Goal: Transaction & Acquisition: Download file/media

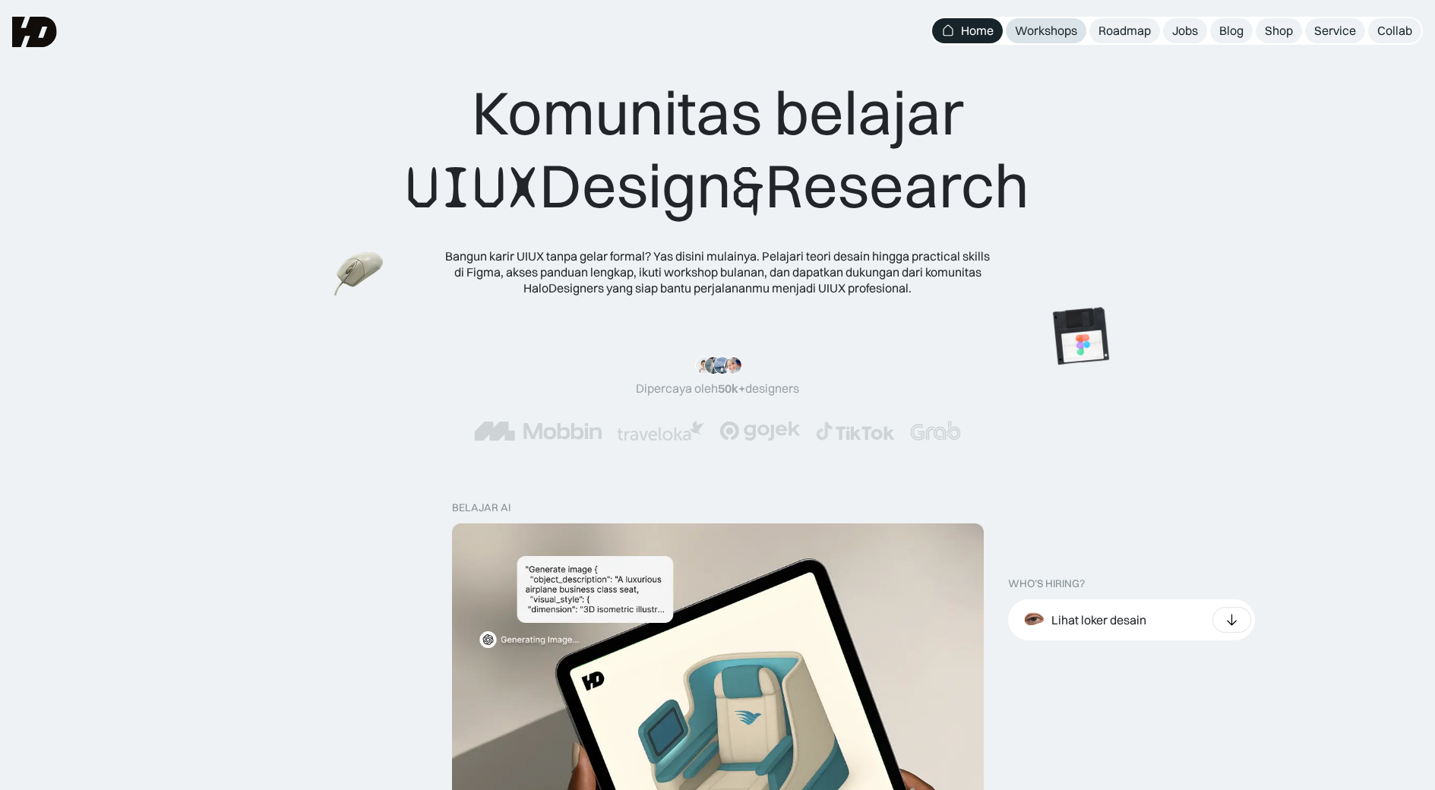
click at [1073, 36] on div "Workshops" at bounding box center [1046, 31] width 62 height 16
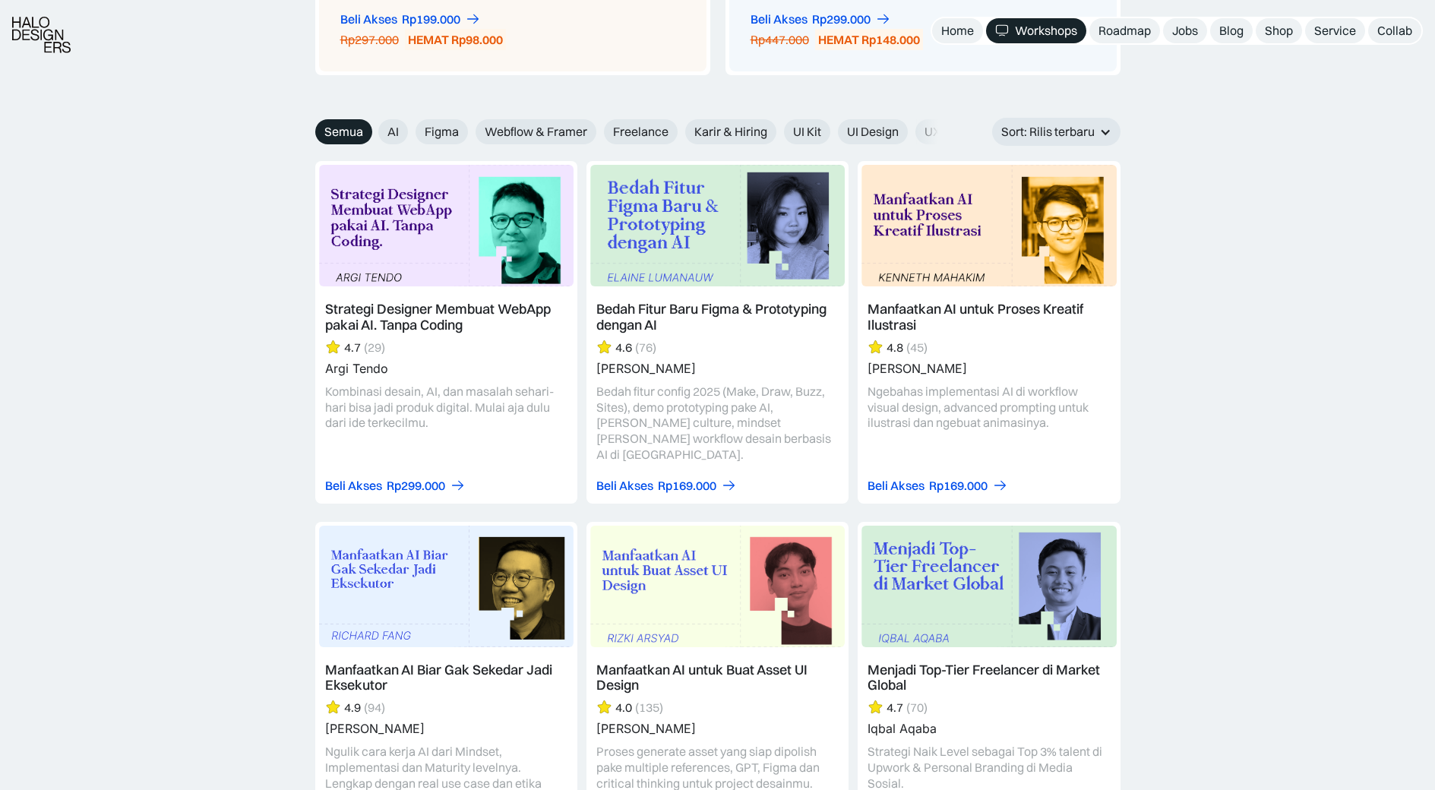
scroll to position [1672, 0]
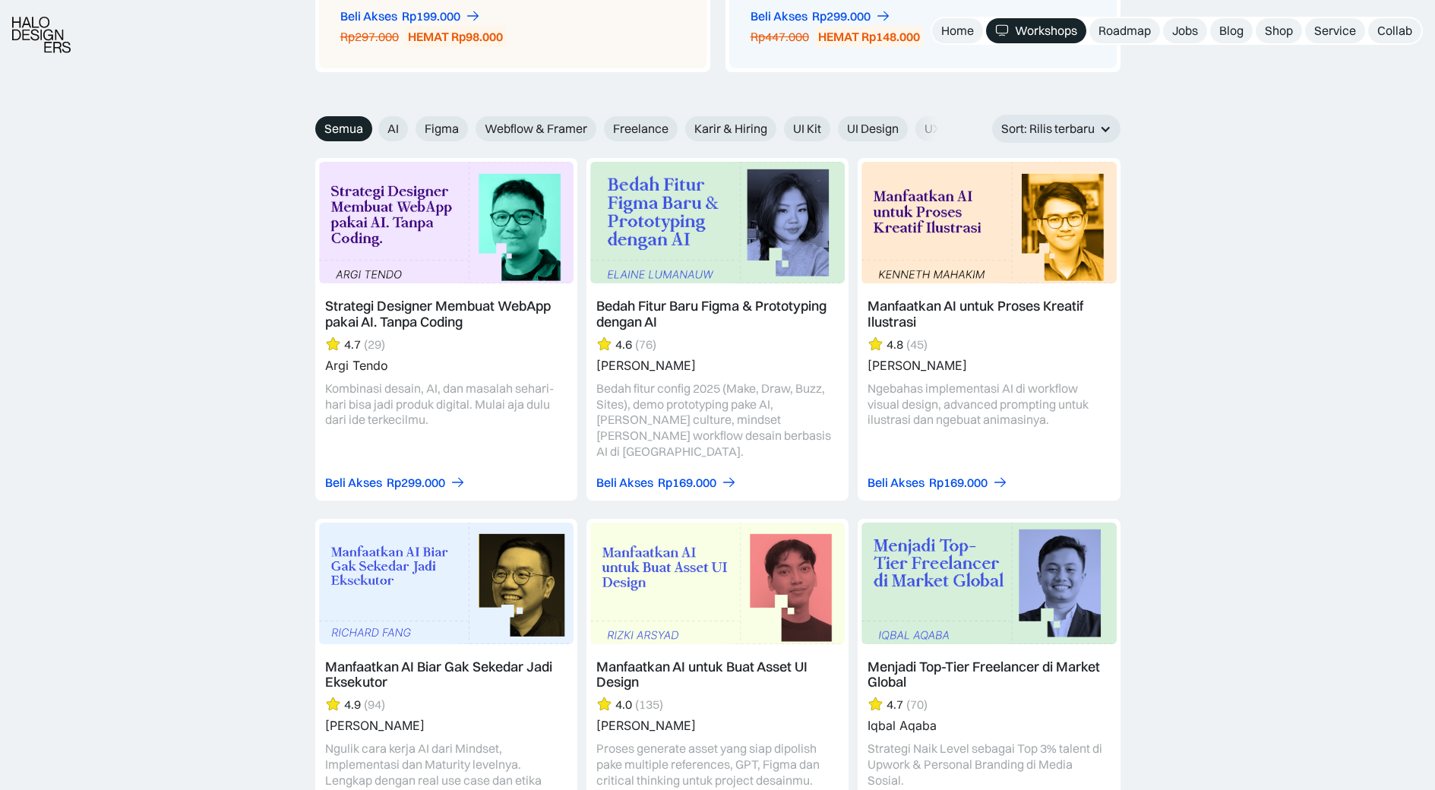
click at [1103, 329] on link at bounding box center [989, 329] width 262 height 342
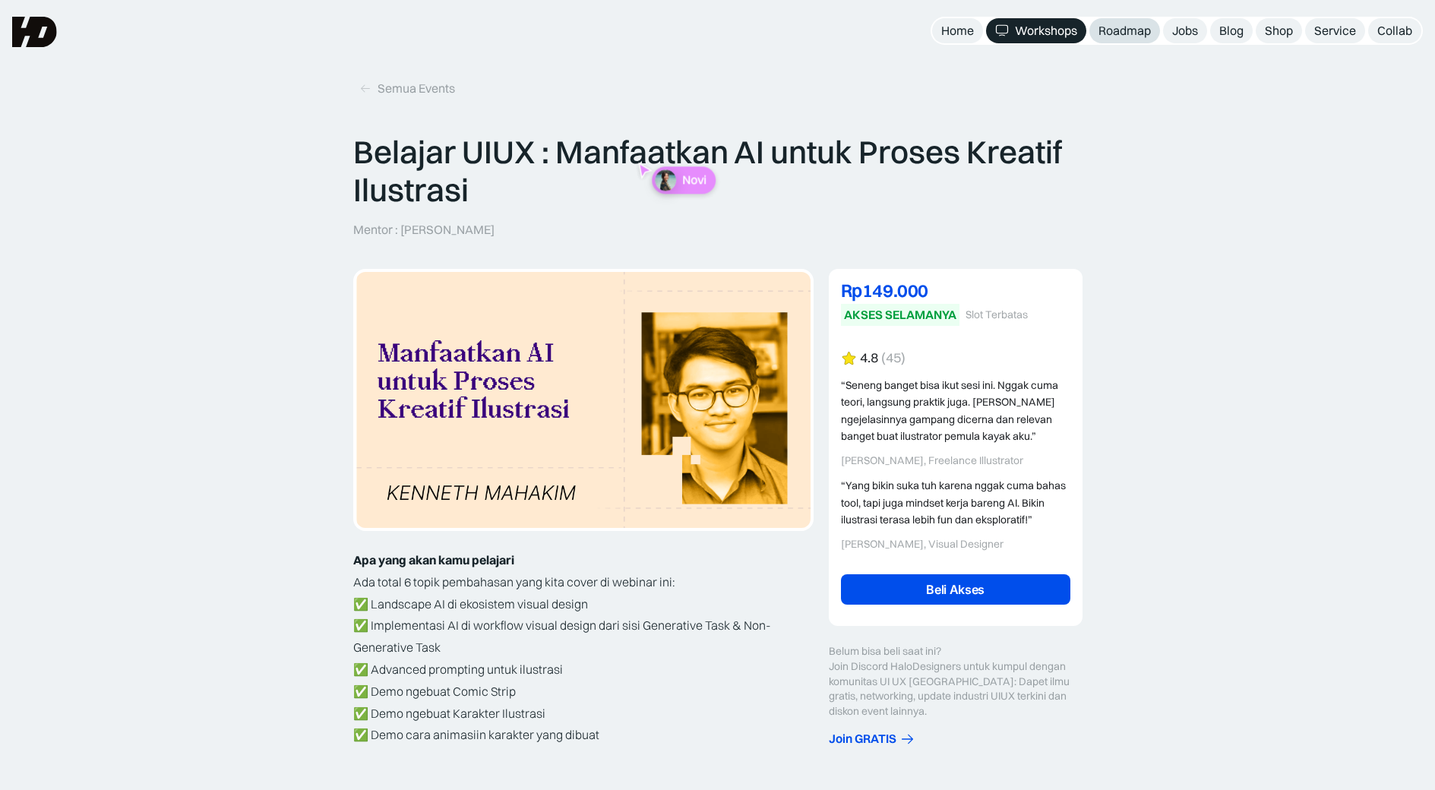
click at [1131, 34] on div "Roadmap" at bounding box center [1125, 31] width 52 height 16
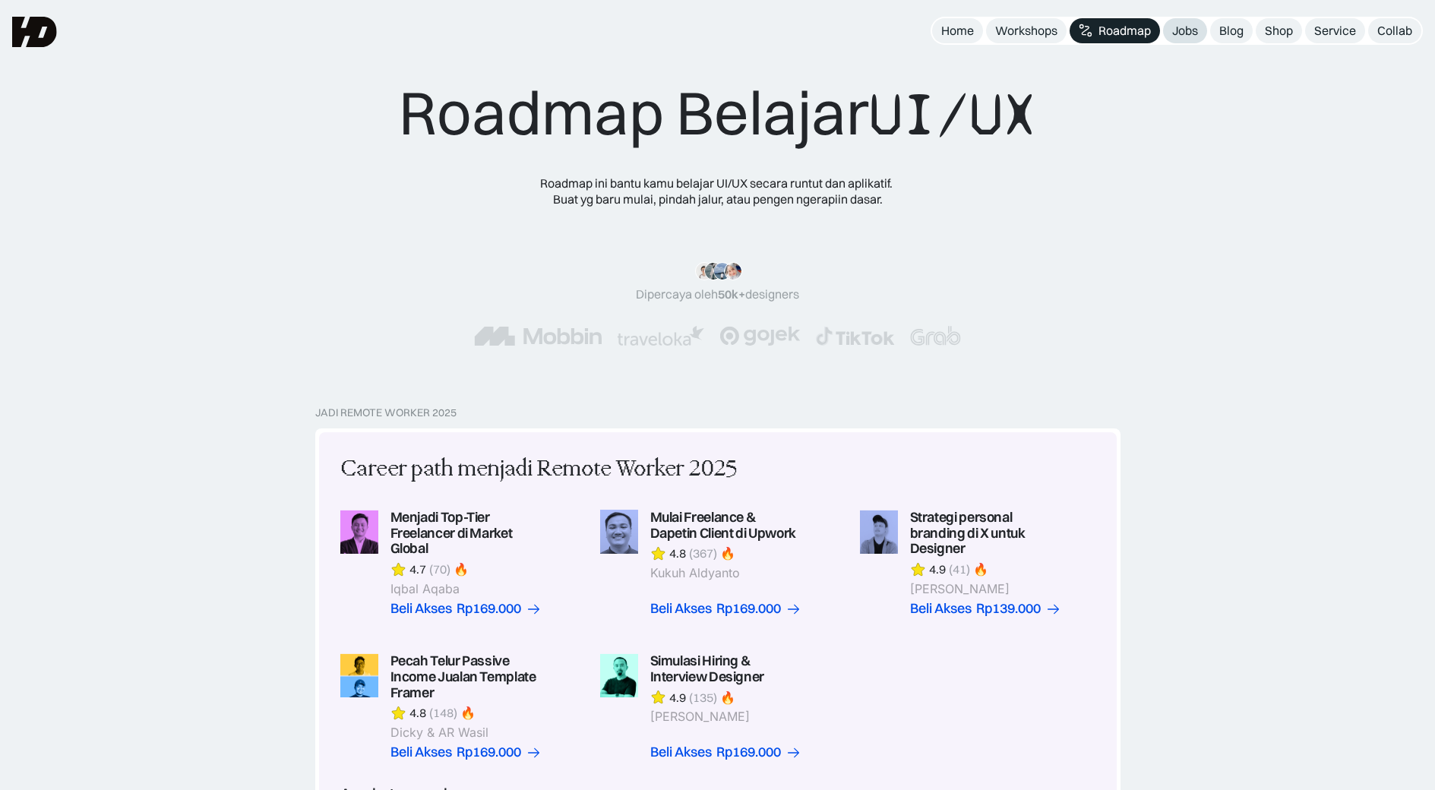
click at [1196, 36] on div "Jobs" at bounding box center [1185, 31] width 26 height 16
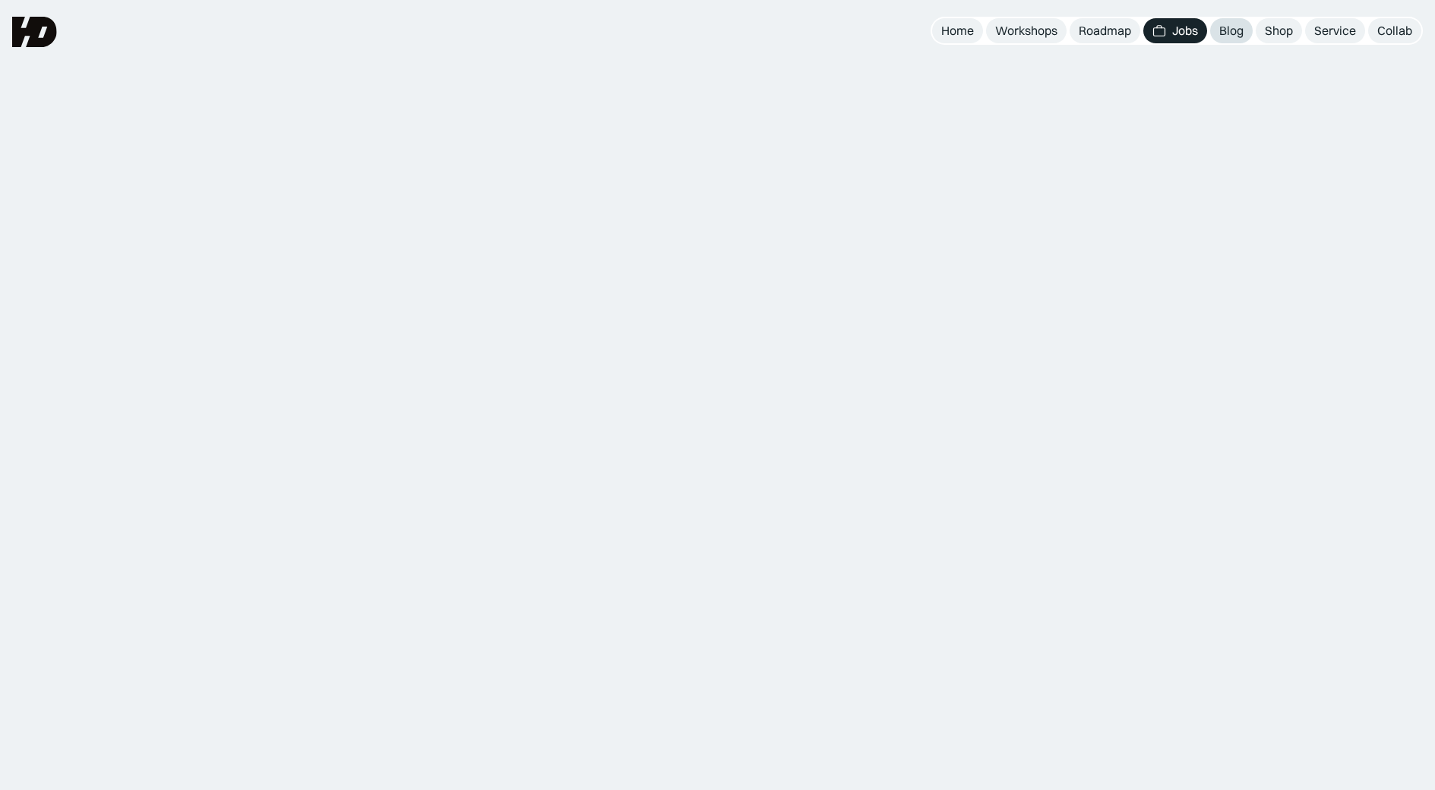
click at [1231, 33] on div "Blog" at bounding box center [1232, 31] width 24 height 16
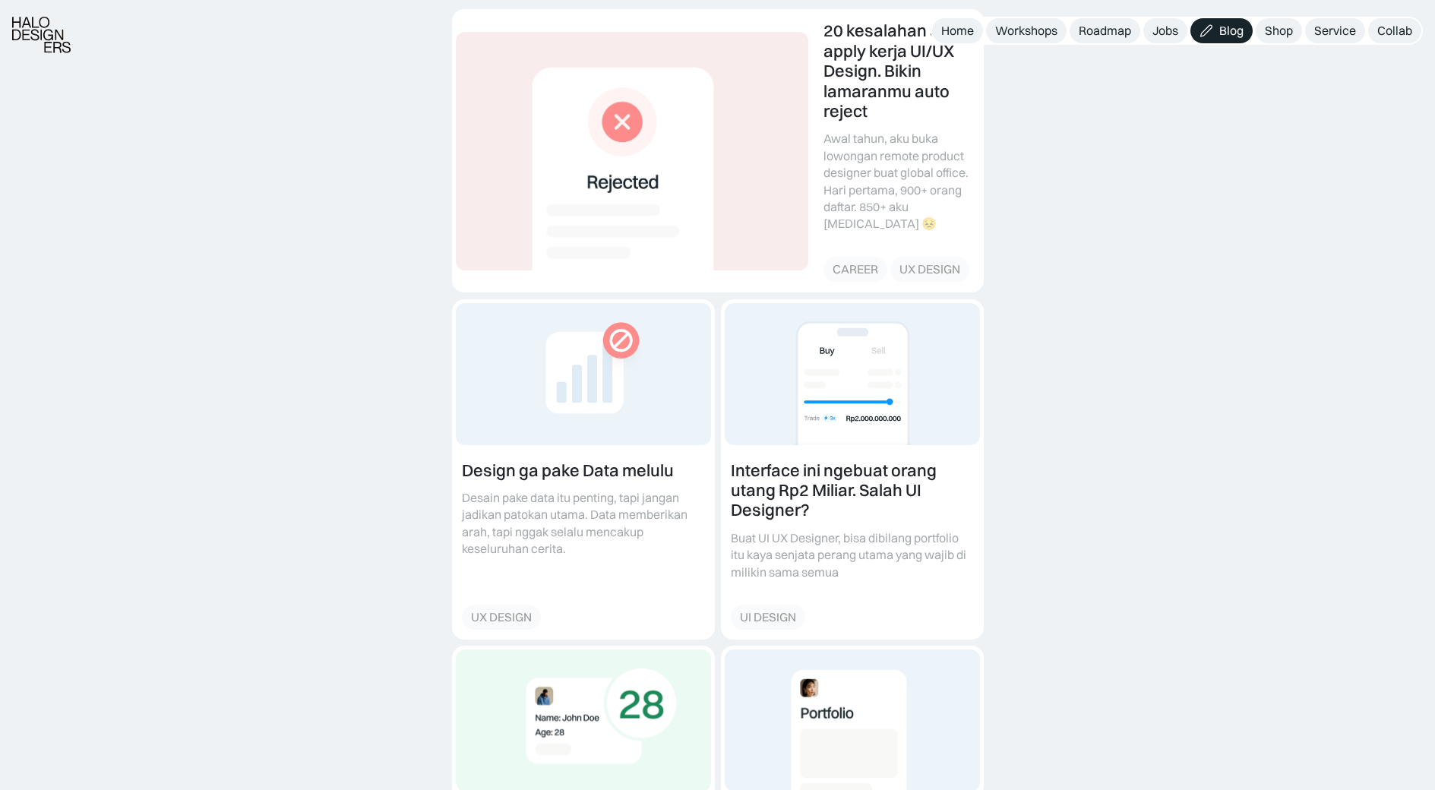
scroll to position [304, 0]
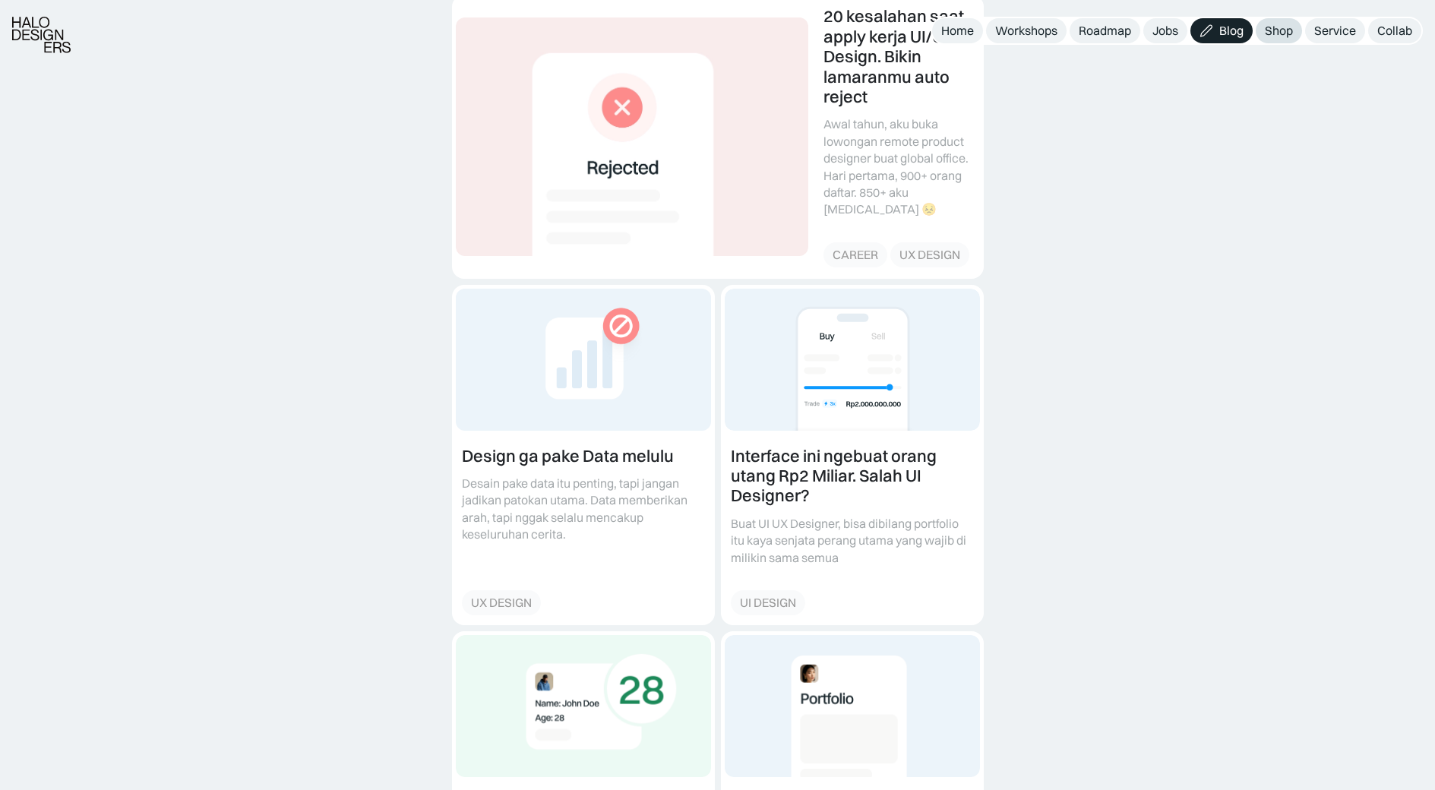
click at [1278, 34] on div "Shop" at bounding box center [1279, 31] width 28 height 16
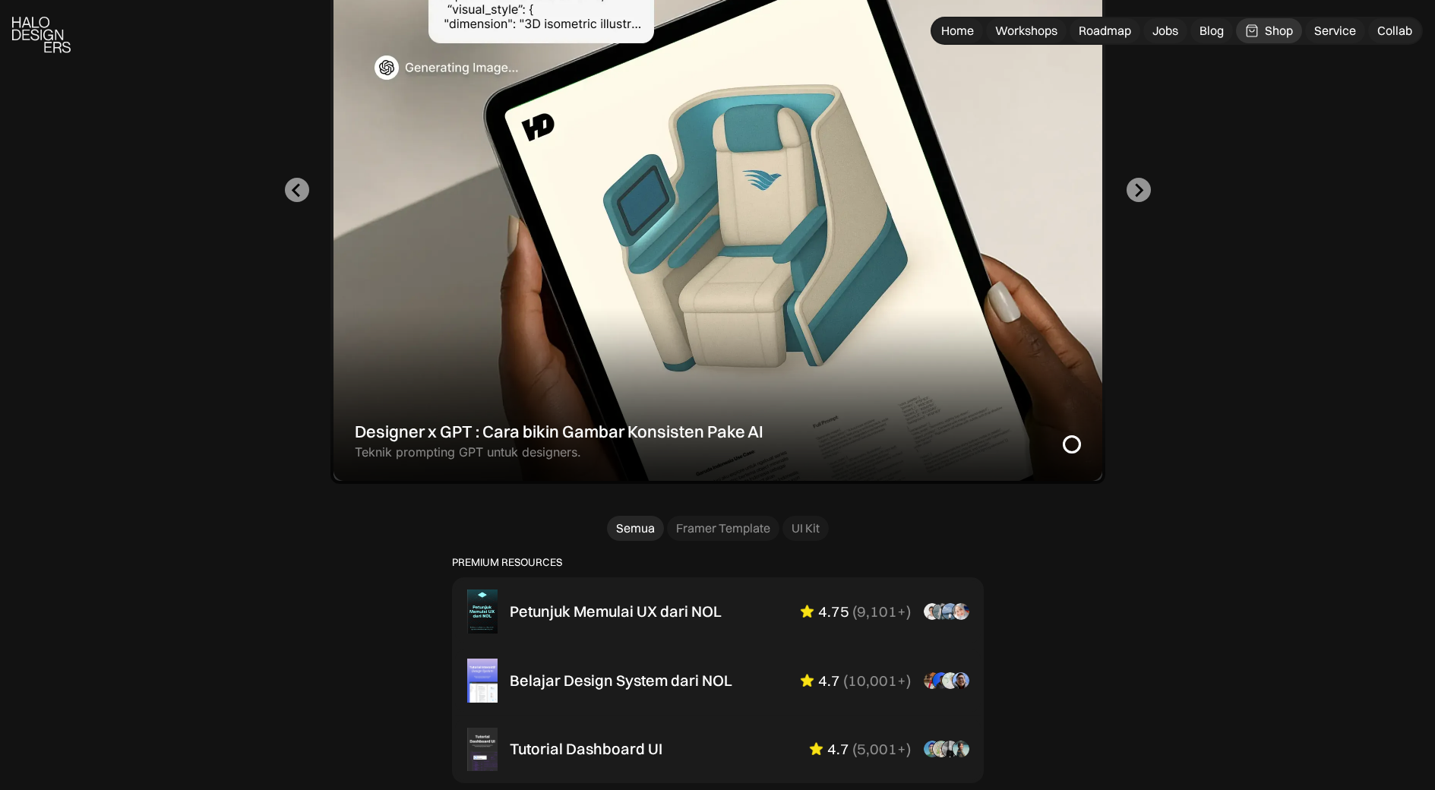
scroll to position [532, 0]
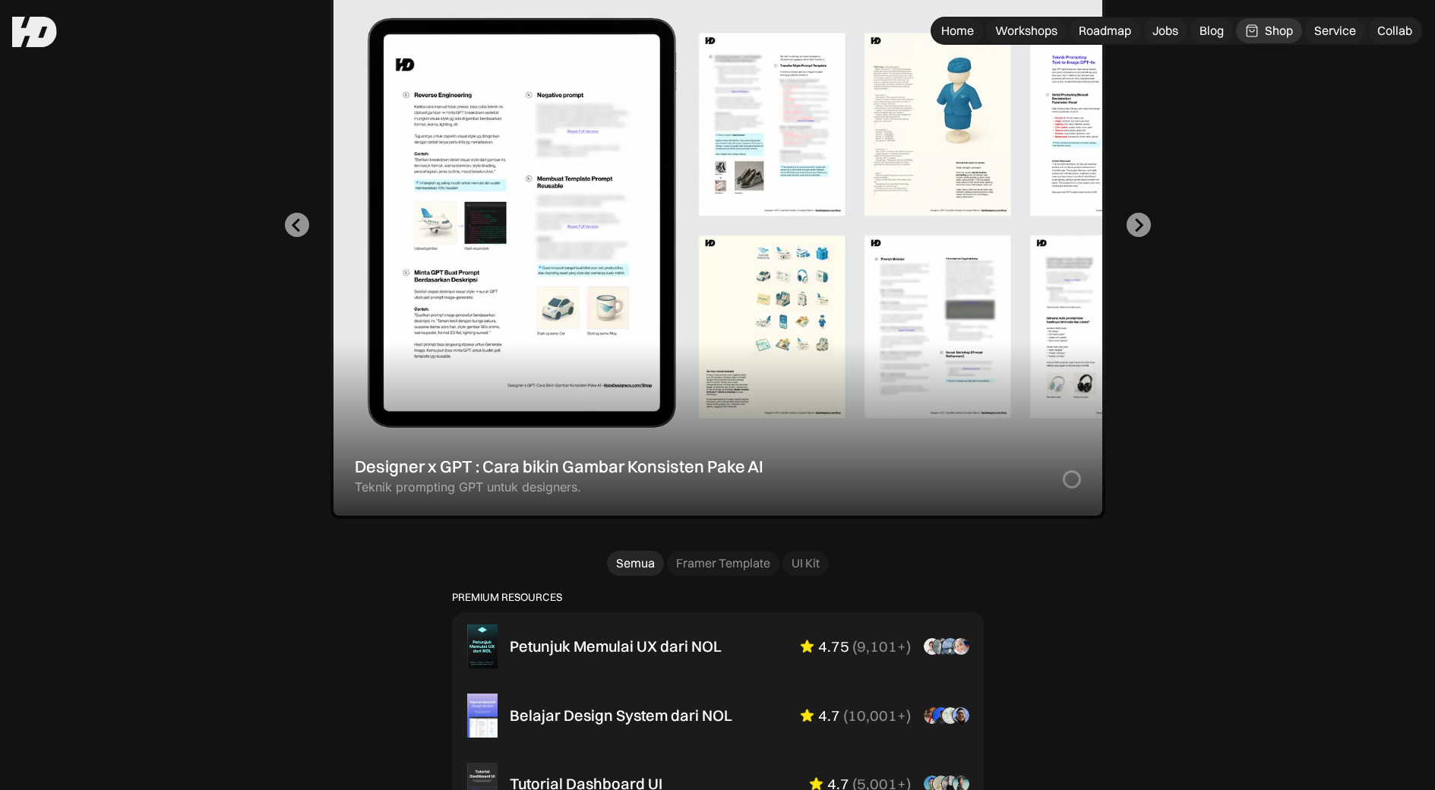
click at [798, 217] on div "1 of 2" at bounding box center [718, 225] width 775 height 587
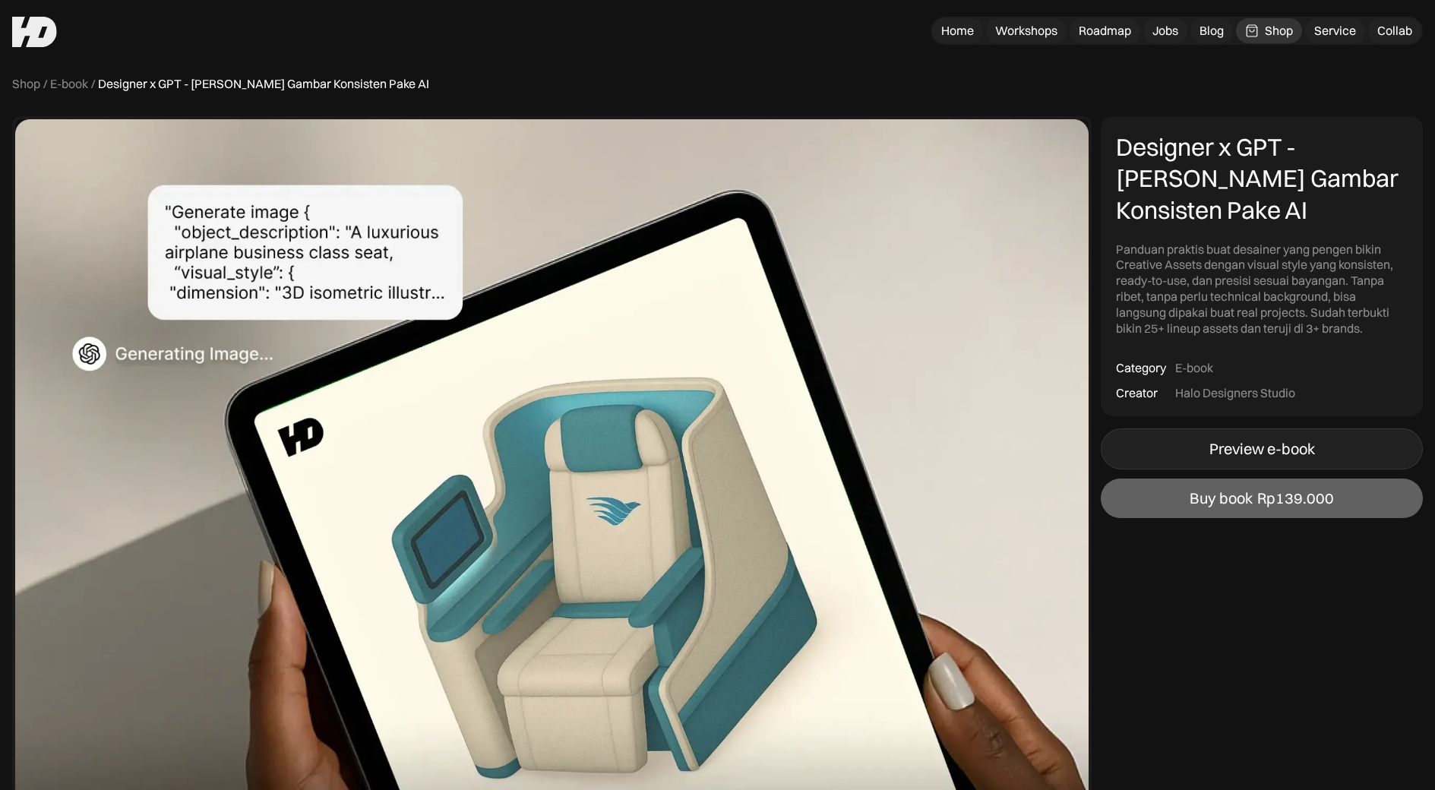
click at [1275, 447] on div "Preview e-book" at bounding box center [1263, 449] width 106 height 18
